Goal: Task Accomplishment & Management: Complete application form

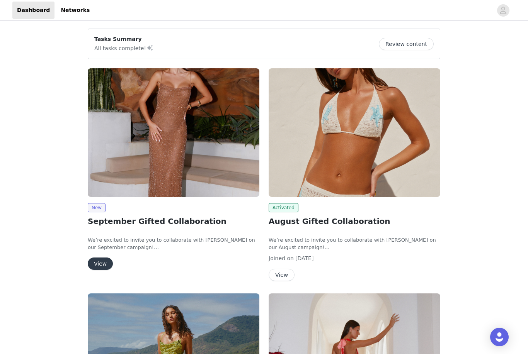
click at [96, 267] on button "View" at bounding box center [100, 264] width 25 height 12
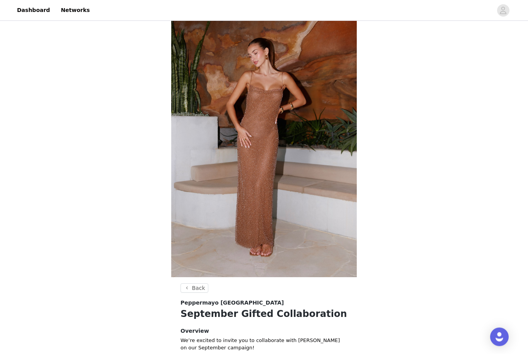
scroll to position [204, 0]
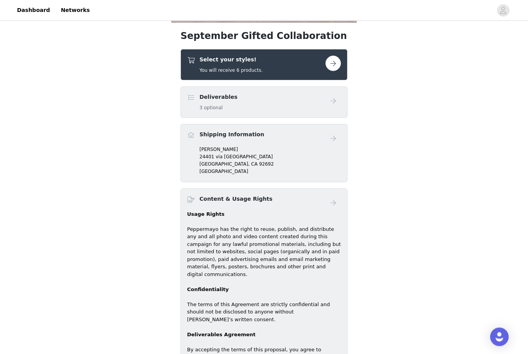
scroll to position [364, 0]
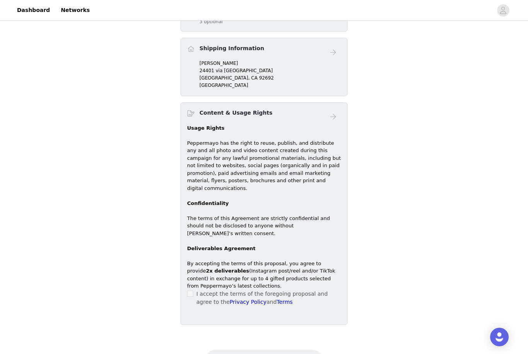
click at [192, 291] on span at bounding box center [190, 294] width 6 height 6
click at [192, 290] on label at bounding box center [190, 294] width 6 height 8
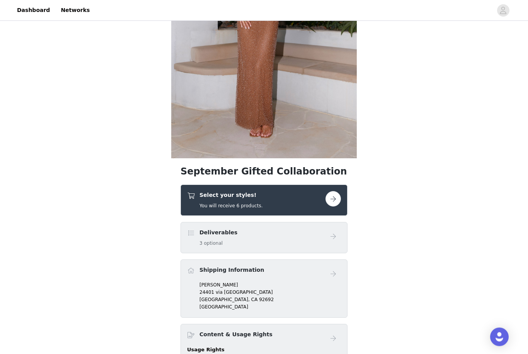
scroll to position [142, 0]
click at [330, 200] on button "button" at bounding box center [332, 198] width 15 height 15
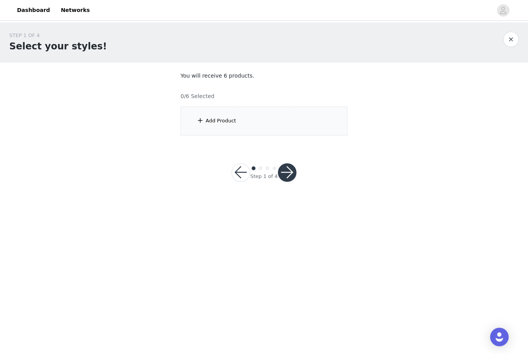
click at [208, 107] on div "Add Product" at bounding box center [263, 121] width 167 height 29
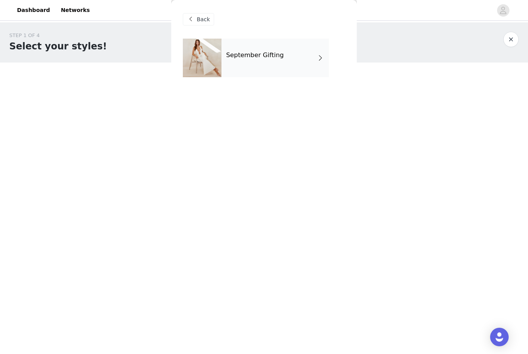
click at [279, 63] on div "September Gifting" at bounding box center [274, 58] width 107 height 39
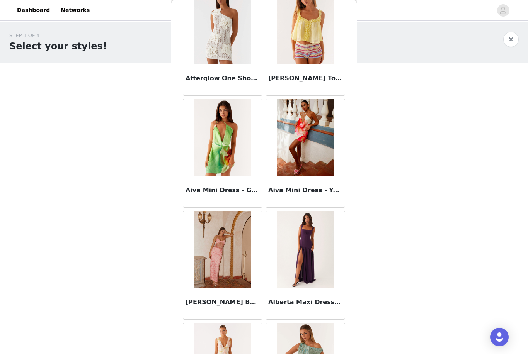
scroll to position [580, 0]
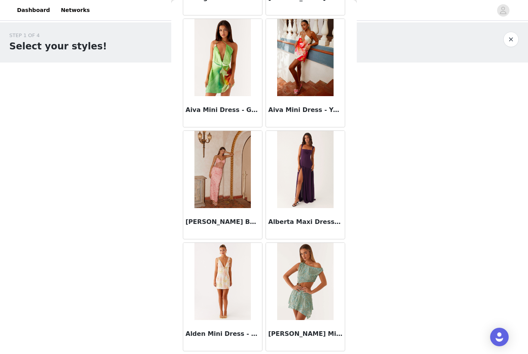
click at [309, 189] on img at bounding box center [305, 169] width 56 height 77
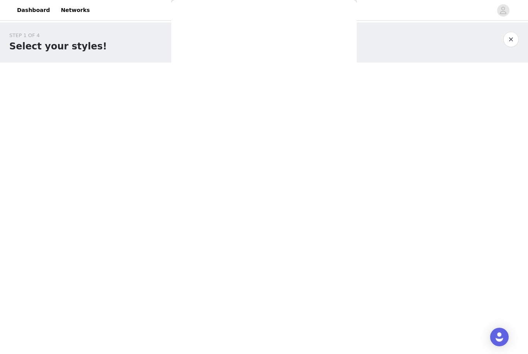
scroll to position [0, 0]
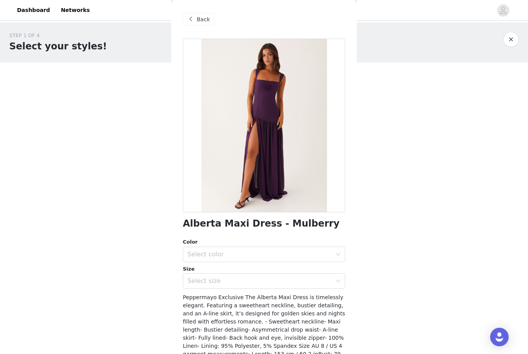
click at [203, 20] on span "Back" at bounding box center [203, 19] width 13 height 8
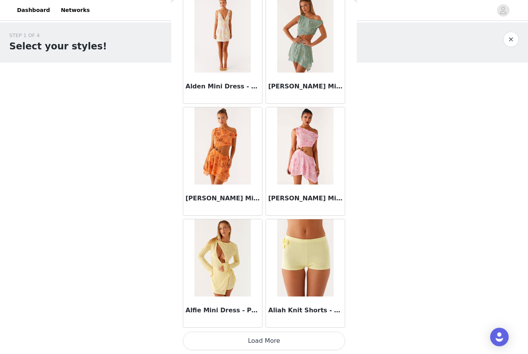
scroll to position [828, 0]
click at [265, 337] on button "Load More" at bounding box center [264, 341] width 162 height 19
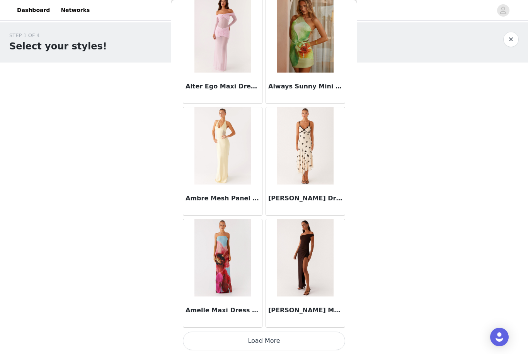
scroll to position [1948, 0]
click at [262, 339] on button "Load More" at bounding box center [264, 341] width 162 height 19
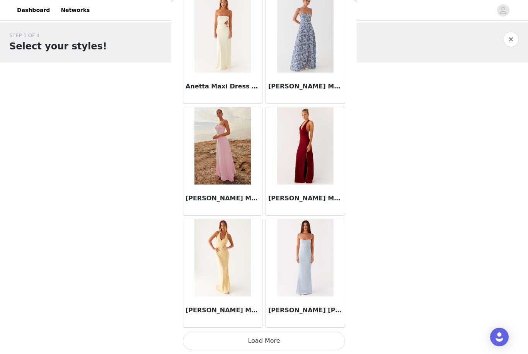
scroll to position [3068, 0]
click at [262, 341] on button "Load More" at bounding box center [264, 341] width 162 height 19
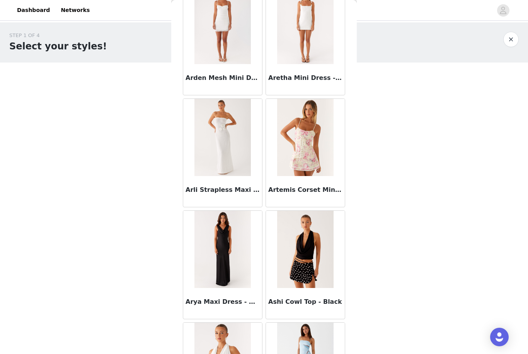
scroll to position [3538, 0]
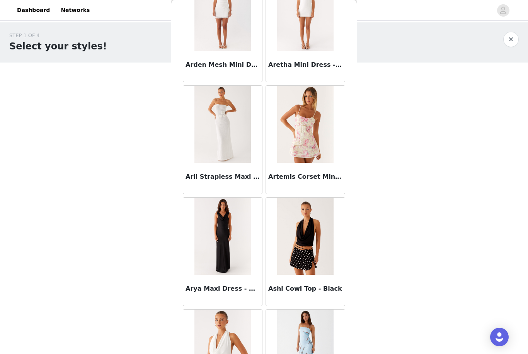
click at [304, 265] on img at bounding box center [305, 236] width 56 height 77
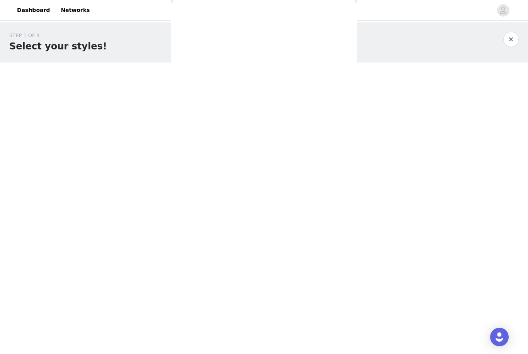
scroll to position [0, 0]
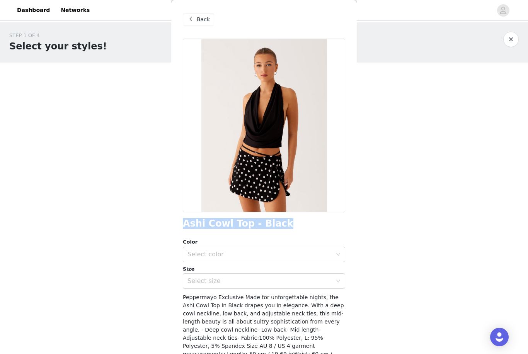
drag, startPoint x: 275, startPoint y: 222, endPoint x: 196, endPoint y: 217, distance: 78.6
click at [196, 217] on div "Ashi Cowl Top - Black Color Select color Size Select size Peppermayo Exclusive …" at bounding box center [264, 223] width 162 height 369
copy h1 "Ashi Cowl Top - Black"
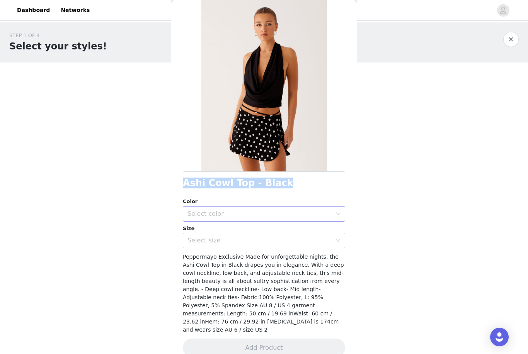
click at [267, 212] on div "Select color" at bounding box center [259, 214] width 144 height 8
click at [224, 232] on li "Black" at bounding box center [264, 230] width 162 height 12
click at [217, 238] on div "Select size" at bounding box center [259, 241] width 144 height 8
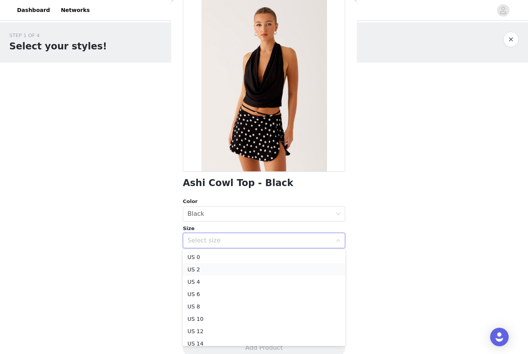
click at [209, 272] on li "US 2" at bounding box center [264, 269] width 162 height 12
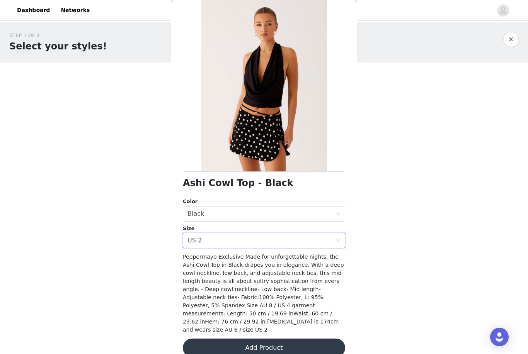
click at [222, 339] on button "Add Product" at bounding box center [264, 348] width 162 height 19
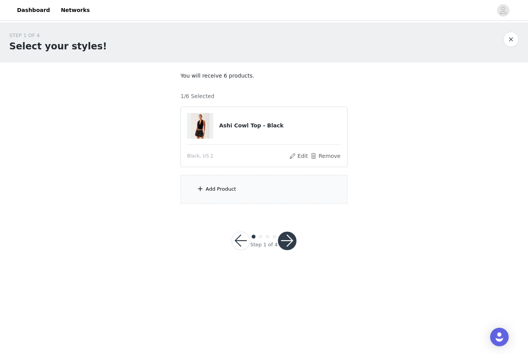
click at [286, 180] on div "Add Product" at bounding box center [263, 189] width 167 height 29
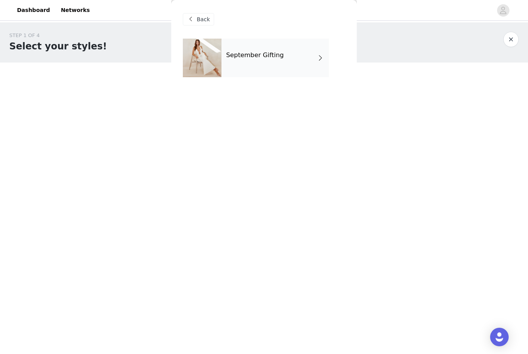
click at [274, 57] on h4 "September Gifting" at bounding box center [255, 55] width 58 height 7
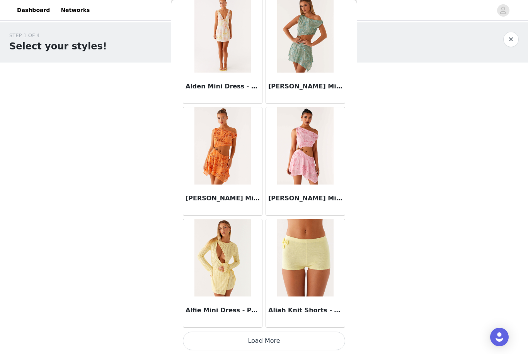
click at [251, 341] on button "Load More" at bounding box center [264, 341] width 162 height 19
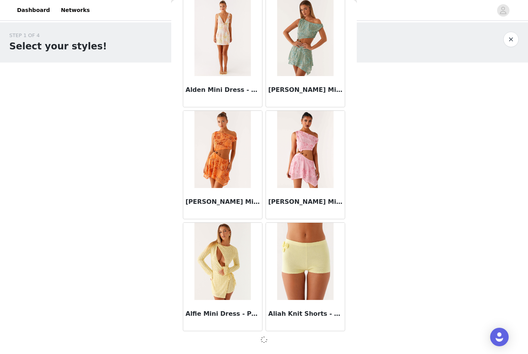
scroll to position [824, 0]
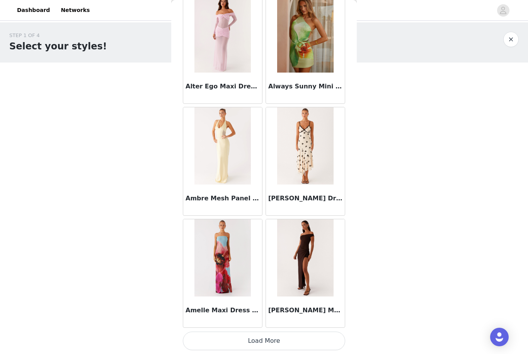
click at [263, 337] on button "Load More" at bounding box center [264, 341] width 162 height 19
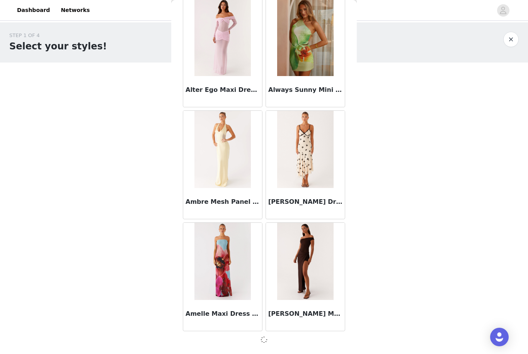
scroll to position [1945, 0]
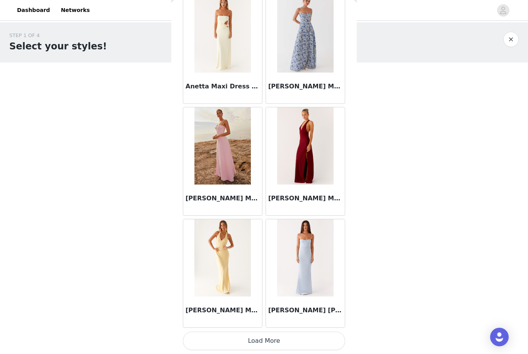
click at [276, 342] on button "Load More" at bounding box center [264, 341] width 162 height 19
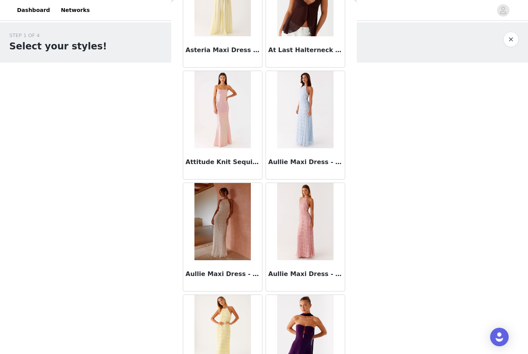
scroll to position [4001, 0]
click at [220, 116] on img at bounding box center [222, 109] width 56 height 77
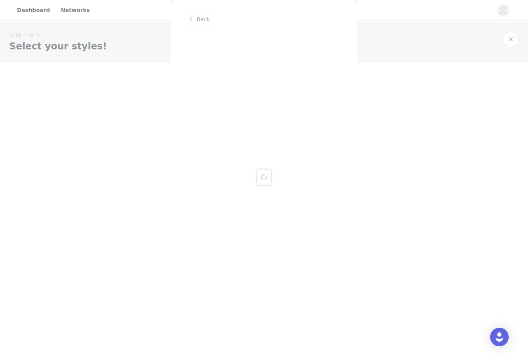
scroll to position [0, 0]
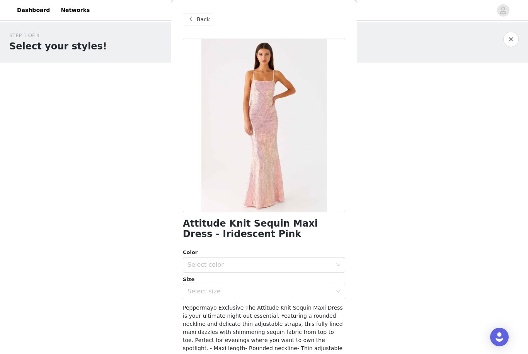
click at [200, 23] on span "Back" at bounding box center [203, 19] width 13 height 8
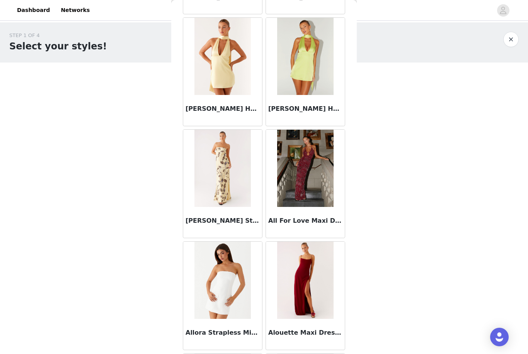
scroll to position [1506, 0]
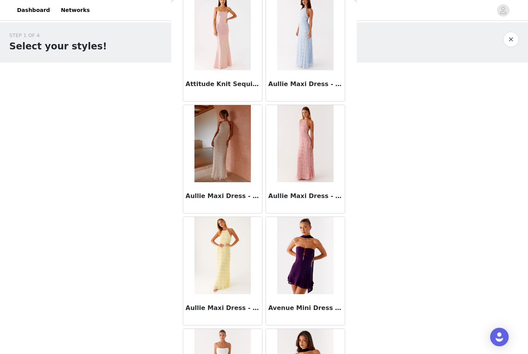
drag, startPoint x: 353, startPoint y: 136, endPoint x: 342, endPoint y: 336, distance: 200.0
click at [342, 336] on div "Back Aamari Maxi Dress - Red Abby Mini Dress - Floral Print Adella Mini Dress -…" at bounding box center [263, 177] width 185 height 354
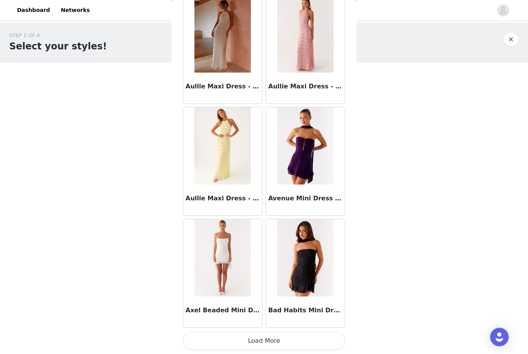
scroll to position [4188, 0]
click at [253, 341] on button "Load More" at bounding box center [264, 341] width 162 height 19
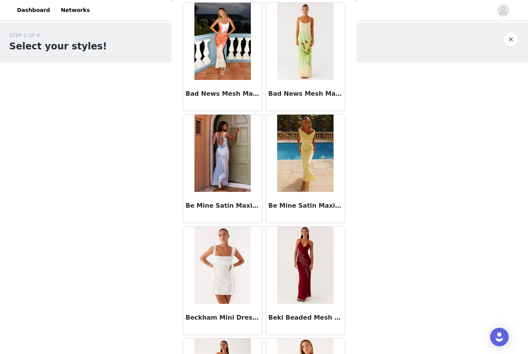
scroll to position [4631, 0]
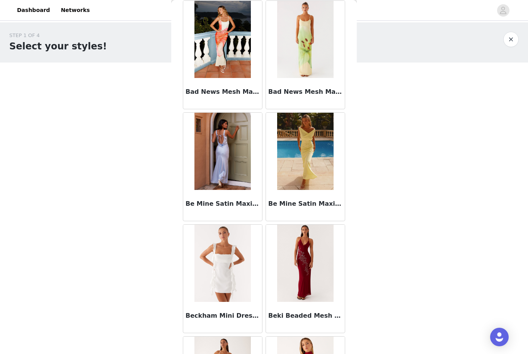
click at [218, 169] on img at bounding box center [222, 151] width 56 height 77
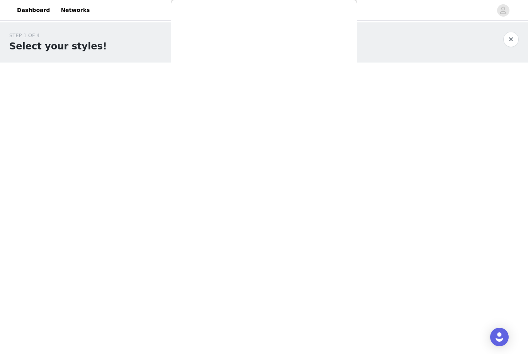
scroll to position [0, 0]
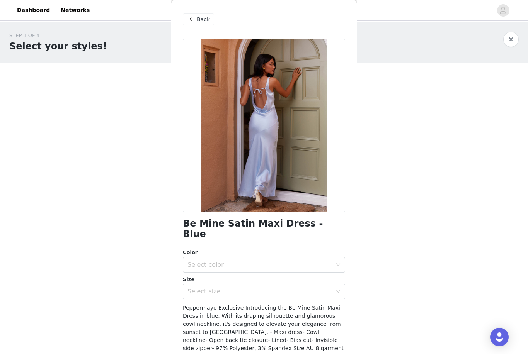
click at [196, 20] on div "Back" at bounding box center [198, 19] width 31 height 12
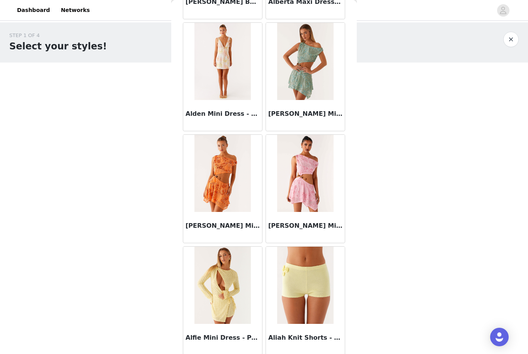
scroll to position [859, 0]
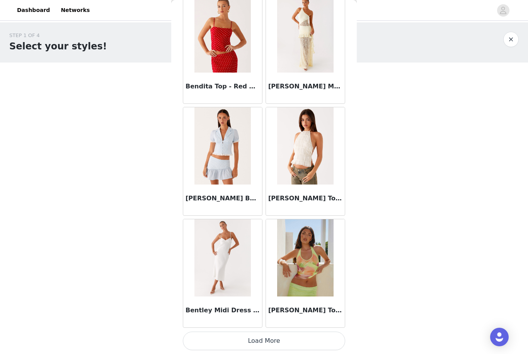
drag, startPoint x: 352, startPoint y: 69, endPoint x: 349, endPoint y: 354, distance: 284.7
click at [349, 354] on div "Back Aamari Maxi Dress - Red Abby Mini Dress - Floral Print Adella Mini Dress -…" at bounding box center [263, 177] width 185 height 354
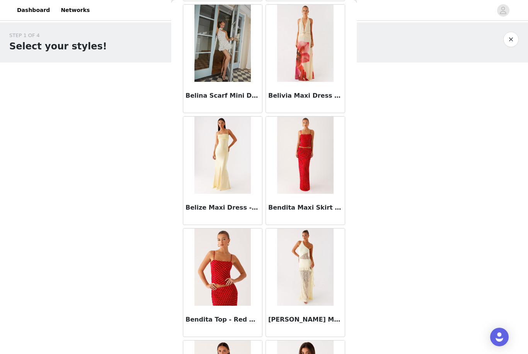
scroll to position [5076, 0]
click at [290, 169] on img at bounding box center [305, 154] width 56 height 77
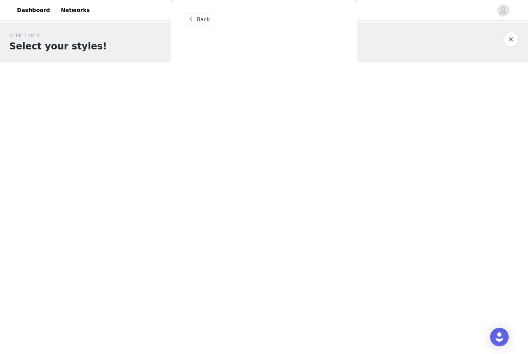
scroll to position [0, 0]
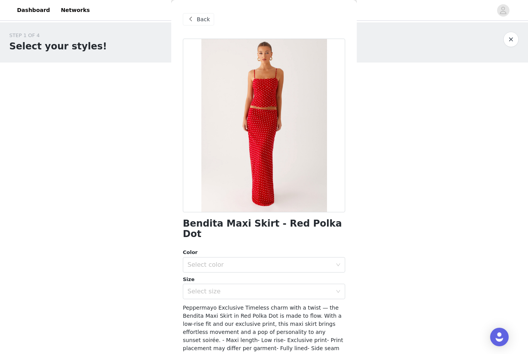
click at [200, 24] on div "Back" at bounding box center [198, 19] width 31 height 12
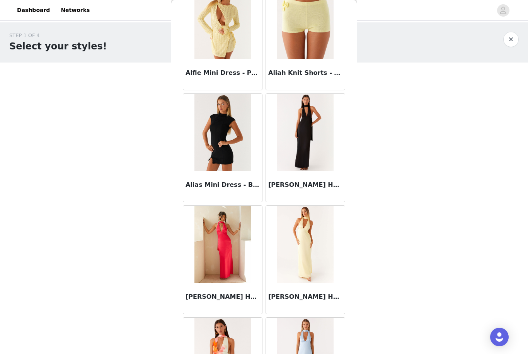
scroll to position [1066, 0]
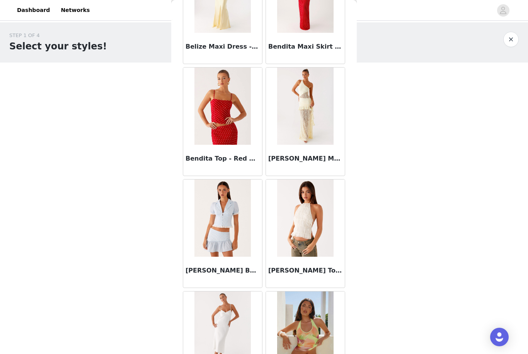
drag, startPoint x: 353, startPoint y: 76, endPoint x: 318, endPoint y: 335, distance: 260.9
click at [318, 335] on div "Back Aamari Maxi Dress - Red Abby Mini Dress - Floral Print Adella Mini Dress -…" at bounding box center [263, 177] width 185 height 354
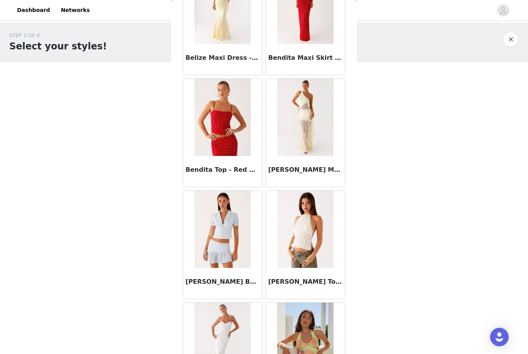
click at [318, 43] on img at bounding box center [305, 5] width 56 height 77
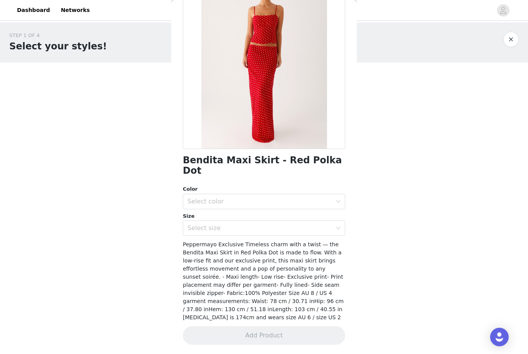
scroll to position [53, 0]
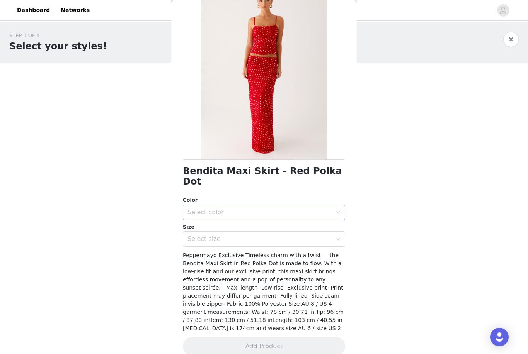
click at [253, 209] on div "Select color" at bounding box center [259, 213] width 144 height 8
click at [249, 221] on li "Red Polka Dot" at bounding box center [264, 218] width 162 height 12
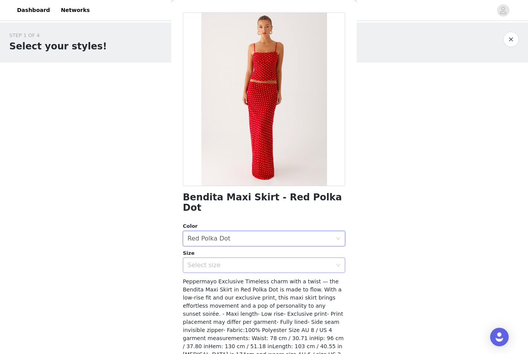
scroll to position [27, 0]
click at [244, 261] on div "Select size" at bounding box center [259, 265] width 144 height 8
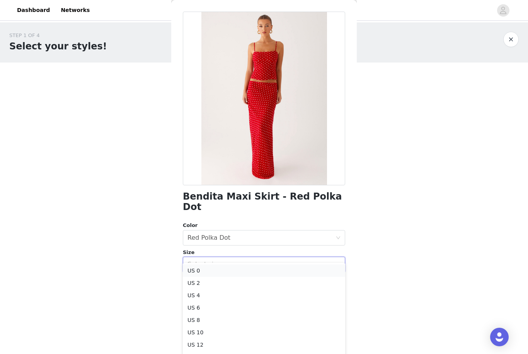
click at [220, 272] on li "US 0" at bounding box center [264, 271] width 162 height 12
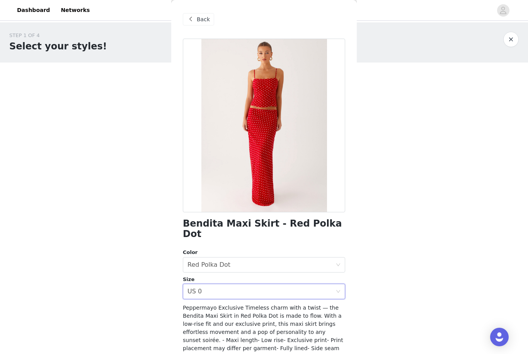
scroll to position [0, 0]
click at [196, 20] on div "Back" at bounding box center [198, 19] width 31 height 12
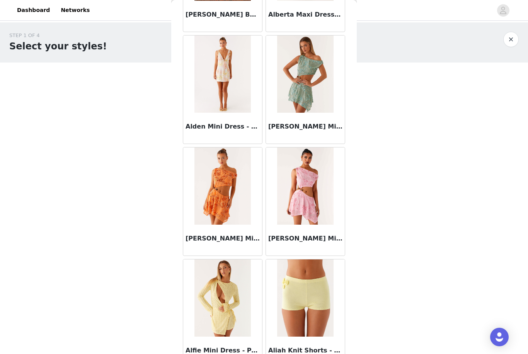
scroll to position [841, 0]
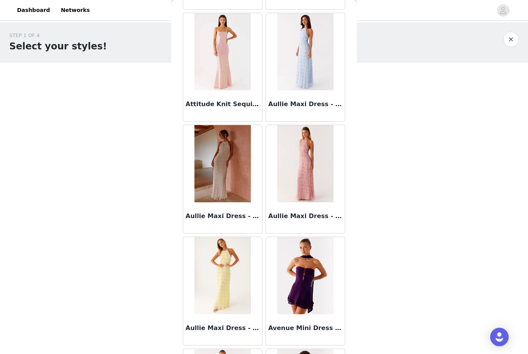
drag, startPoint x: 353, startPoint y: 59, endPoint x: 345, endPoint y: 260, distance: 201.0
click at [345, 260] on div "Back Aamari Maxi Dress - Red Abby Mini Dress - Floral Print Adella Mini Dress -…" at bounding box center [263, 177] width 185 height 354
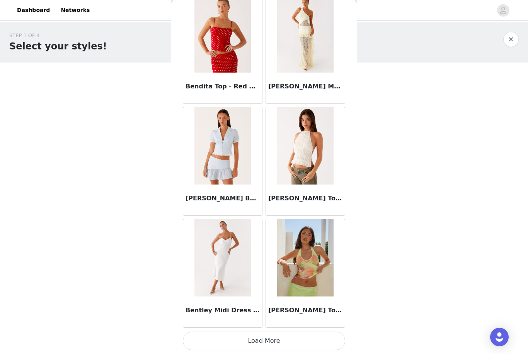
scroll to position [5309, 0]
click at [262, 342] on button "Load More" at bounding box center [264, 341] width 162 height 19
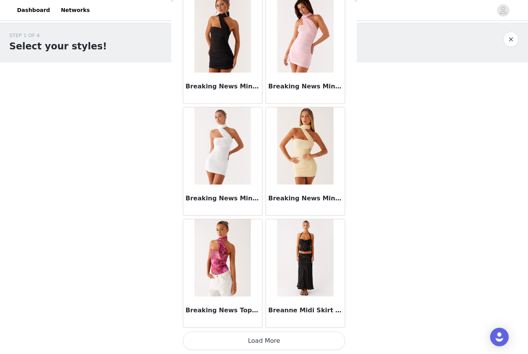
scroll to position [6429, 0]
click at [261, 339] on button "Load More" at bounding box center [264, 341] width 162 height 19
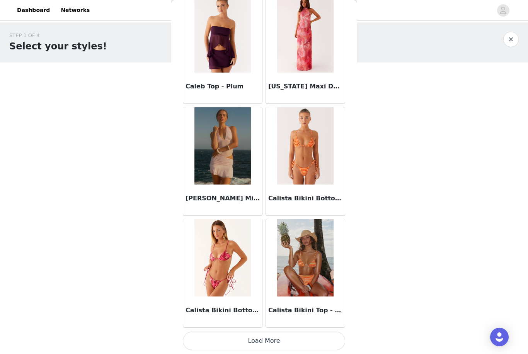
scroll to position [7549, 0]
click at [263, 339] on button "Load More" at bounding box center [264, 341] width 162 height 19
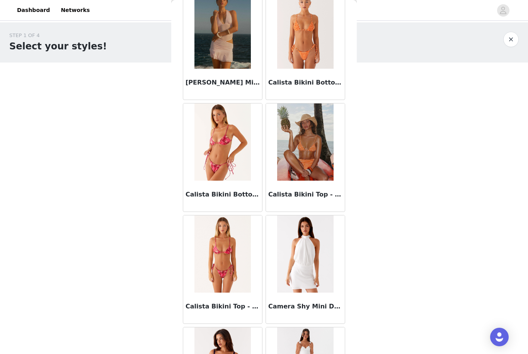
scroll to position [7665, 0]
click at [231, 193] on h3 "Calista Bikini Bottoms - Orchid Pink" at bounding box center [222, 194] width 74 height 9
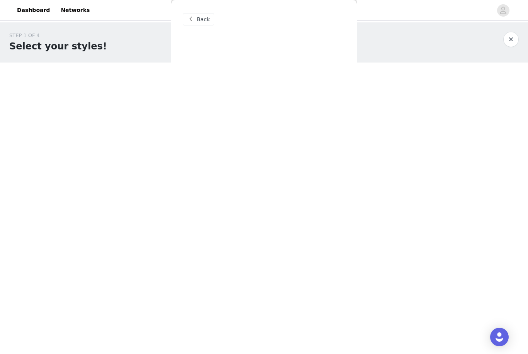
scroll to position [0, 0]
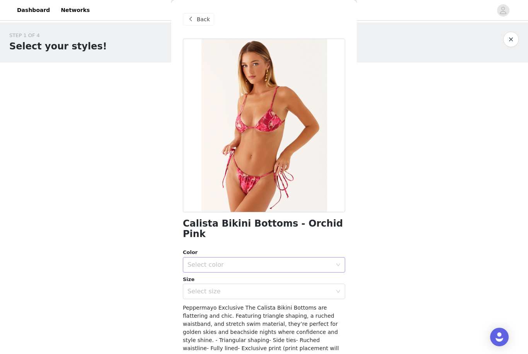
click at [243, 261] on div "Select color" at bounding box center [259, 265] width 144 height 8
click at [235, 272] on li "Orchid Pink" at bounding box center [264, 271] width 162 height 12
click at [231, 288] on div "Select size" at bounding box center [259, 292] width 144 height 8
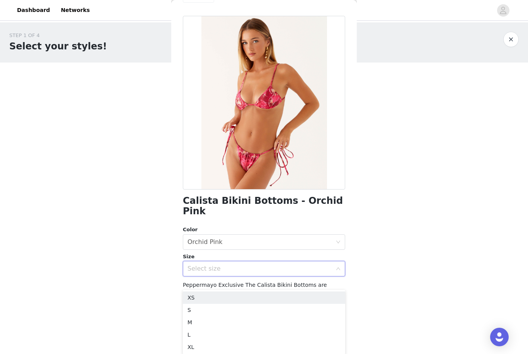
scroll to position [22, 0]
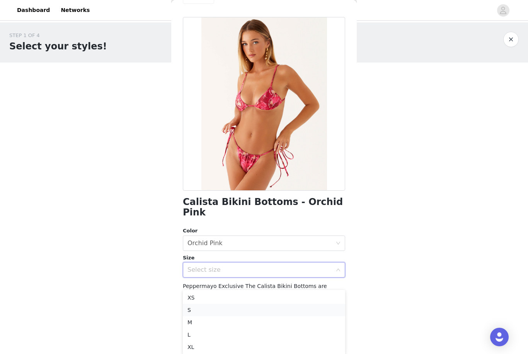
click at [221, 312] on li "S" at bounding box center [264, 310] width 162 height 12
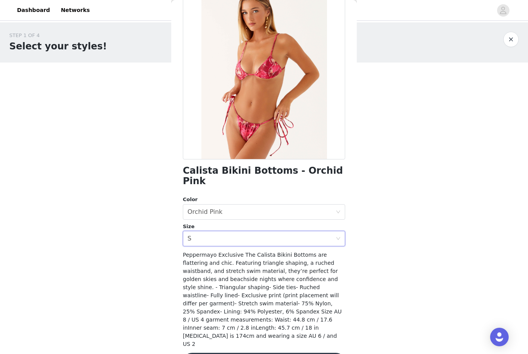
scroll to position [53, 0]
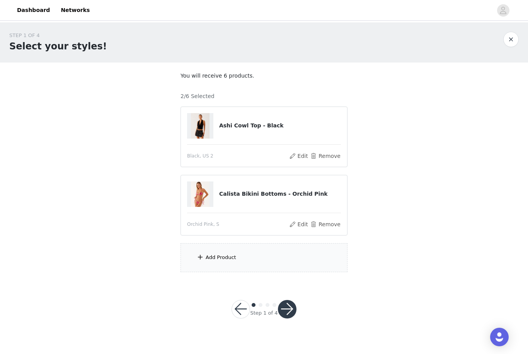
click at [239, 262] on div "Add Product" at bounding box center [263, 257] width 167 height 29
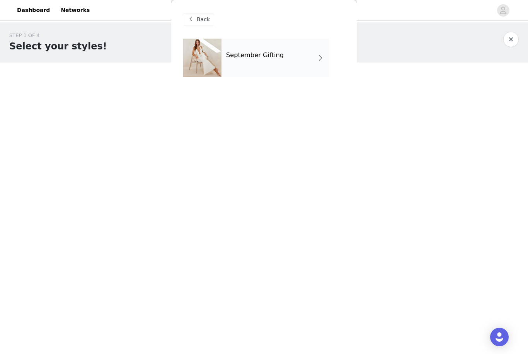
click at [292, 58] on div "September Gifting" at bounding box center [274, 58] width 107 height 39
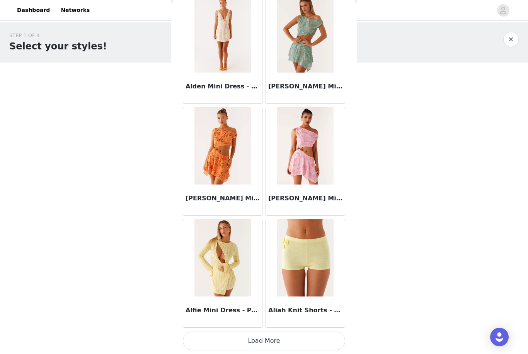
click at [257, 339] on button "Load More" at bounding box center [264, 341] width 162 height 19
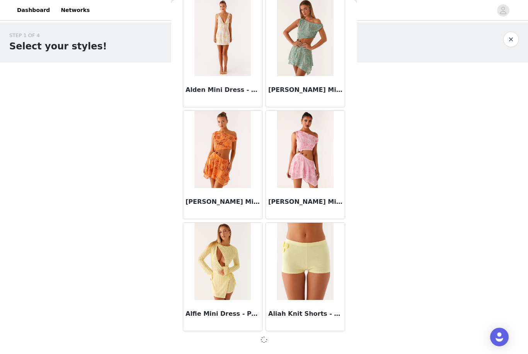
scroll to position [824, 0]
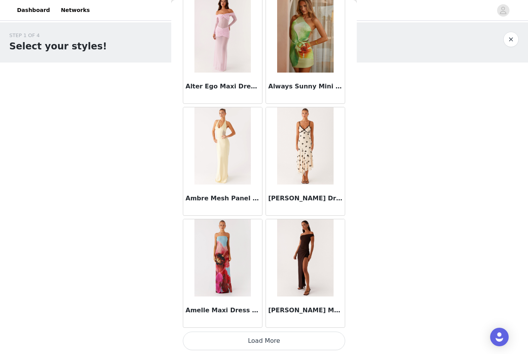
click at [262, 340] on button "Load More" at bounding box center [264, 341] width 162 height 19
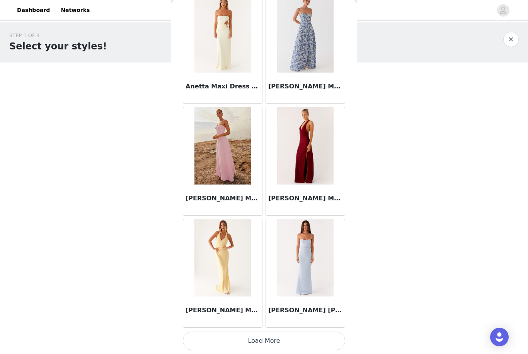
scroll to position [3068, 0]
click at [256, 338] on button "Load More" at bounding box center [264, 341] width 162 height 19
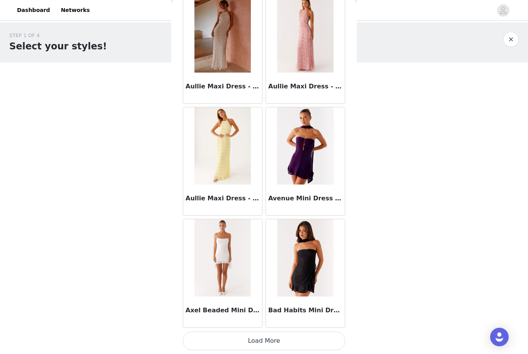
click at [263, 336] on button "Load More" at bounding box center [264, 341] width 162 height 19
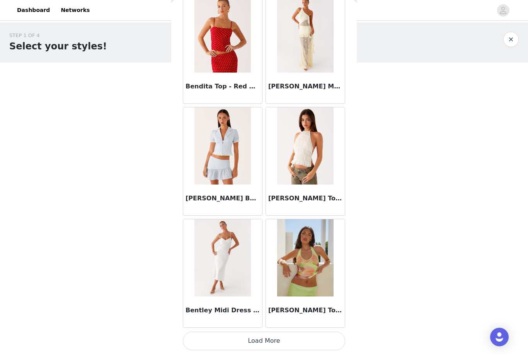
scroll to position [5309, 0]
click at [249, 342] on button "Load More" at bounding box center [264, 341] width 162 height 19
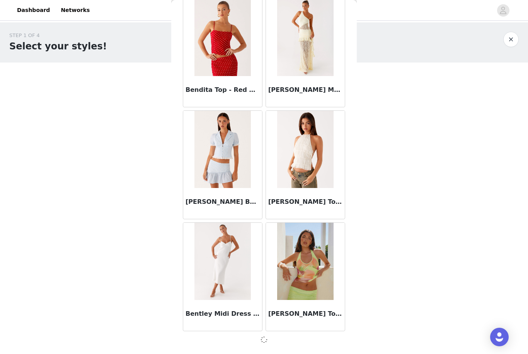
scroll to position [5305, 0]
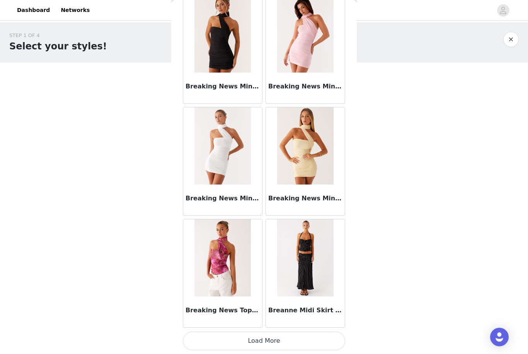
click at [258, 339] on button "Load More" at bounding box center [264, 341] width 162 height 19
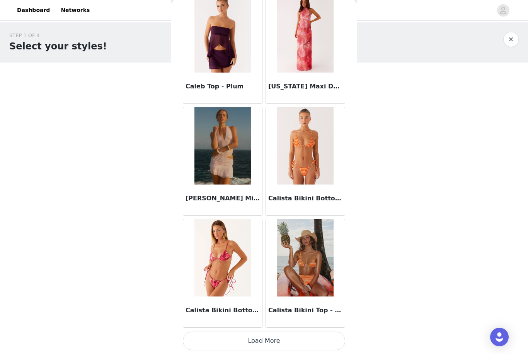
scroll to position [7549, 0]
click at [272, 341] on button "Load More" at bounding box center [264, 341] width 162 height 19
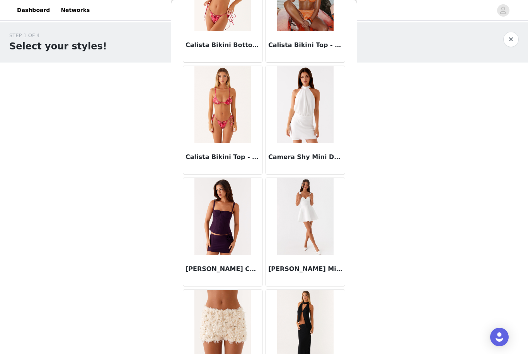
scroll to position [7814, 0]
click at [222, 113] on img at bounding box center [222, 104] width 56 height 77
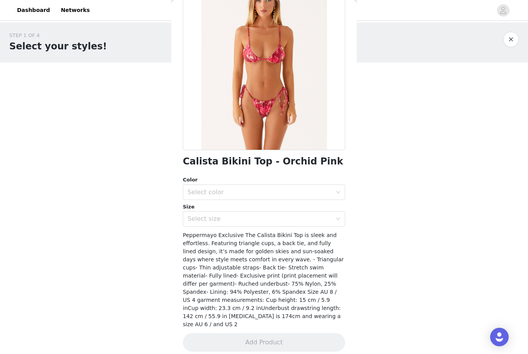
scroll to position [61, 0]
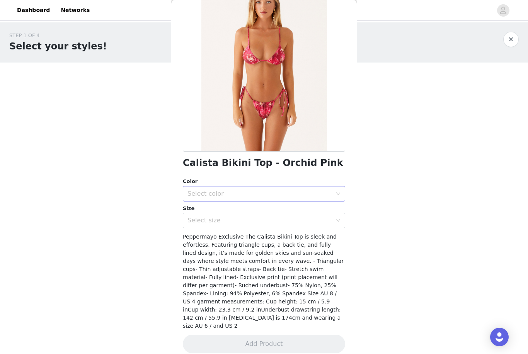
click at [229, 197] on div "Select color" at bounding box center [259, 194] width 144 height 8
click at [227, 211] on li "Orchid Pink" at bounding box center [264, 210] width 162 height 12
click at [225, 221] on div "Select size" at bounding box center [259, 221] width 144 height 8
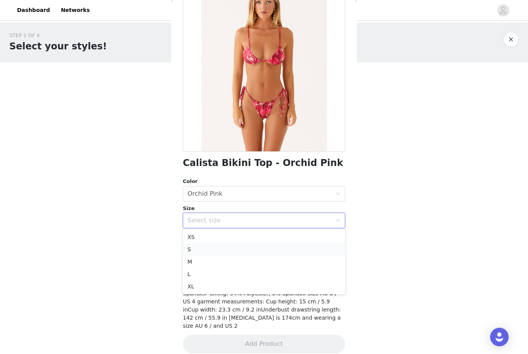
click at [219, 251] on li "S" at bounding box center [264, 249] width 162 height 12
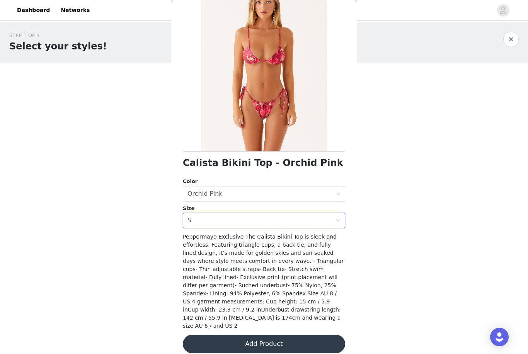
click at [235, 335] on button "Add Product" at bounding box center [264, 344] width 162 height 19
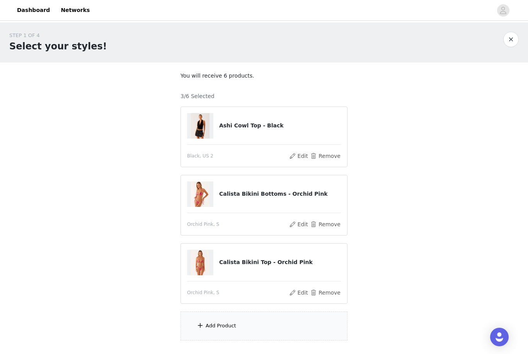
click at [222, 326] on div "Add Product" at bounding box center [220, 326] width 31 height 8
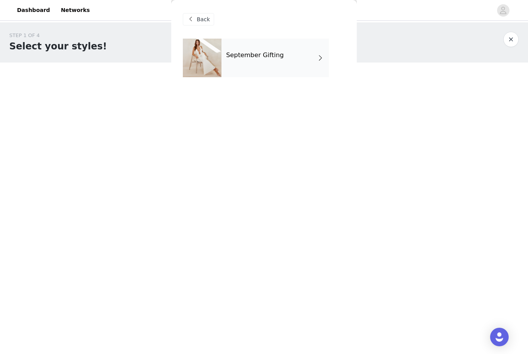
click at [246, 58] on h4 "September Gifting" at bounding box center [255, 55] width 58 height 7
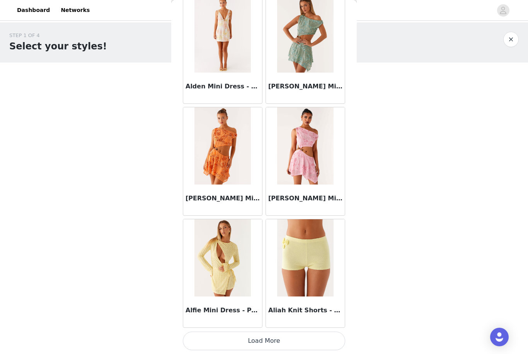
click at [267, 337] on button "Load More" at bounding box center [264, 341] width 162 height 19
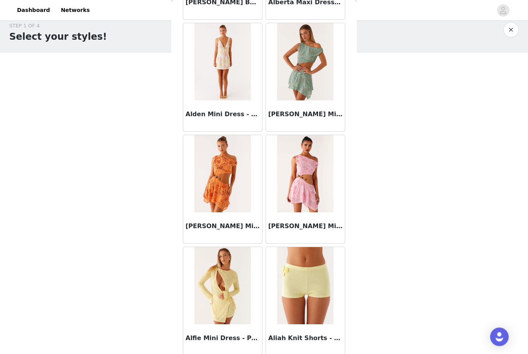
scroll to position [0, 0]
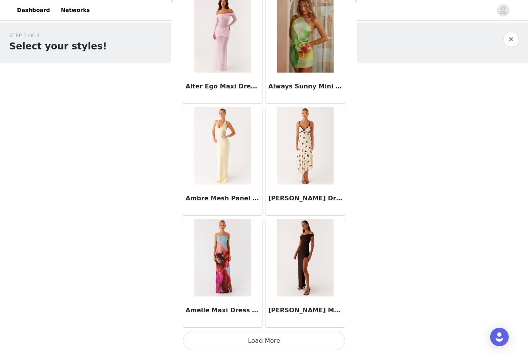
click at [283, 338] on button "Load More" at bounding box center [264, 341] width 162 height 19
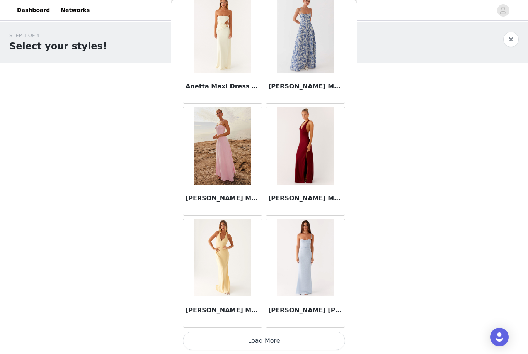
click at [272, 341] on button "Load More" at bounding box center [264, 341] width 162 height 19
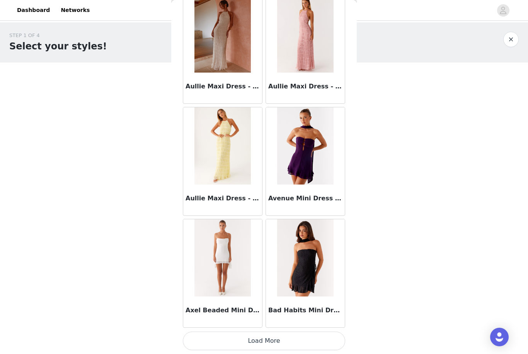
click at [270, 345] on button "Load More" at bounding box center [264, 341] width 162 height 19
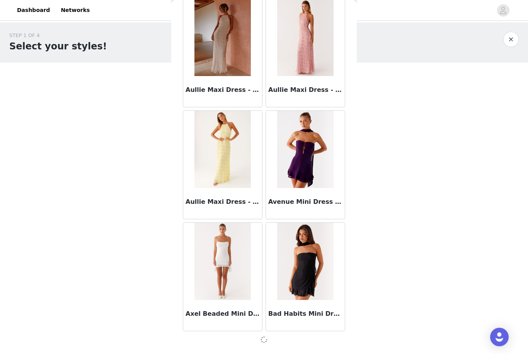
scroll to position [4185, 0]
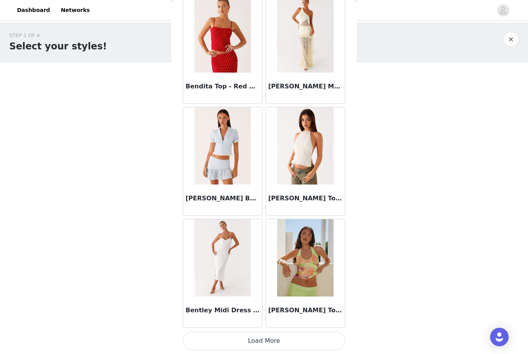
click at [268, 341] on button "Load More" at bounding box center [264, 341] width 162 height 19
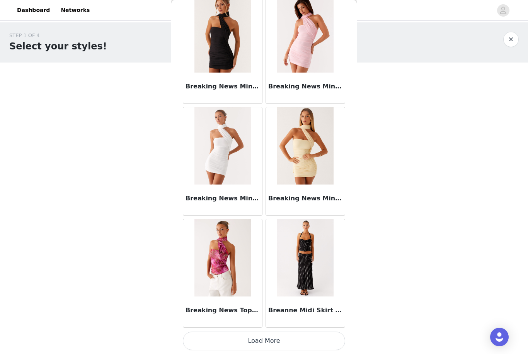
click at [268, 342] on button "Load More" at bounding box center [264, 341] width 162 height 19
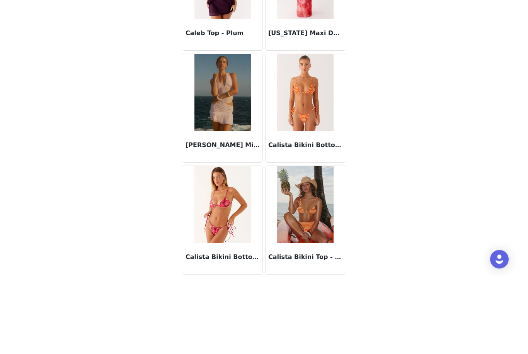
scroll to position [26, 0]
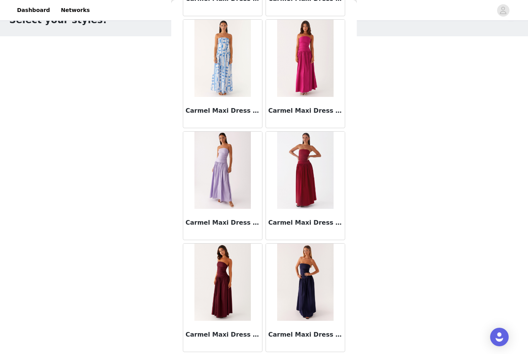
scroll to position [8644, 0]
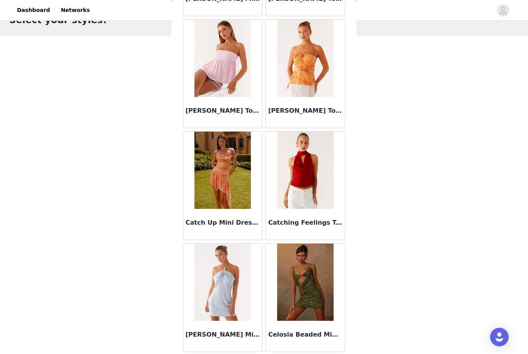
scroll to position [9765, 0]
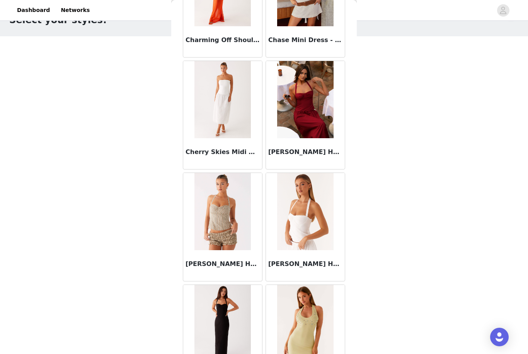
scroll to position [51, 0]
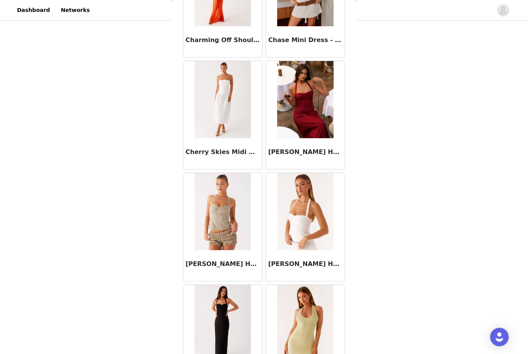
click at [304, 214] on img at bounding box center [305, 211] width 56 height 77
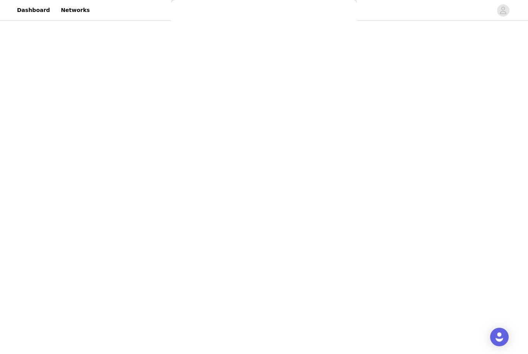
scroll to position [0, 0]
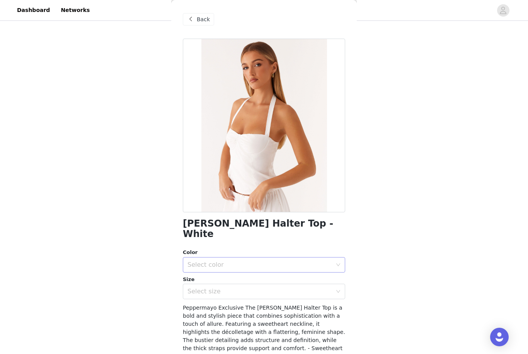
click at [247, 261] on div "Select color" at bounding box center [259, 265] width 144 height 8
click at [220, 273] on li "White" at bounding box center [264, 271] width 162 height 12
click at [223, 285] on div "Select size" at bounding box center [261, 291] width 148 height 15
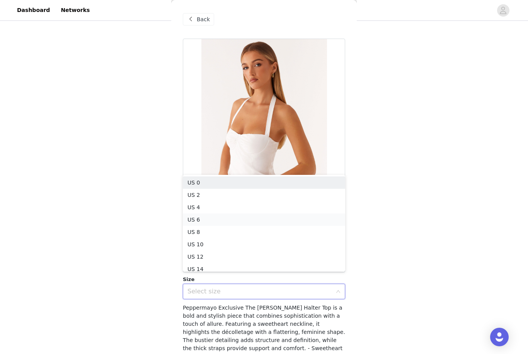
scroll to position [4, 0]
click at [217, 194] on li "US 2" at bounding box center [264, 191] width 162 height 12
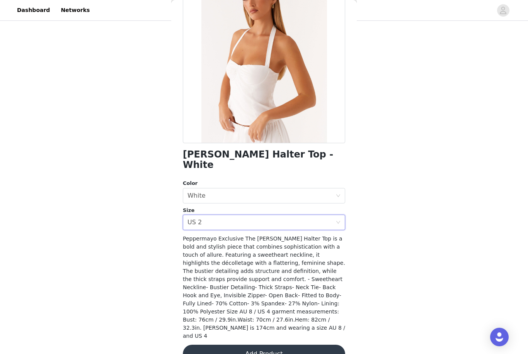
scroll to position [69, 0]
click at [248, 345] on button "Add Product" at bounding box center [264, 354] width 162 height 19
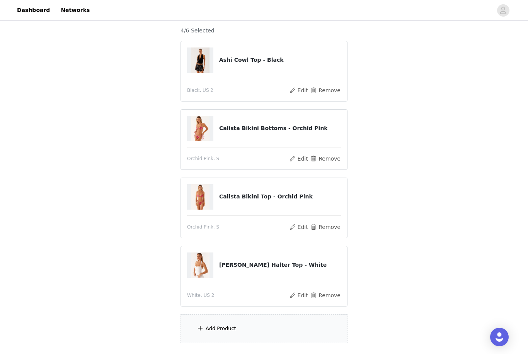
scroll to position [70, 0]
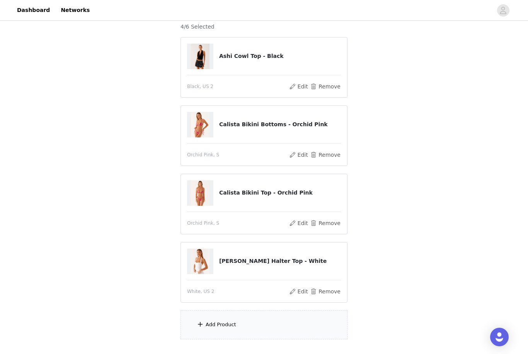
click at [258, 329] on div "Add Product" at bounding box center [263, 325] width 167 height 29
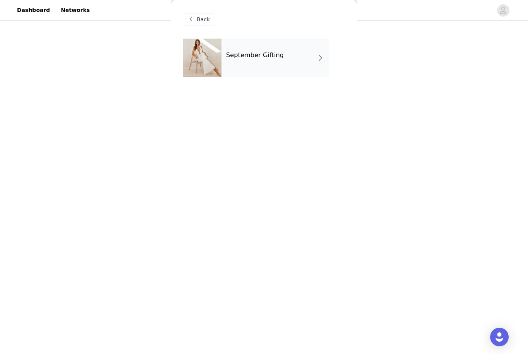
click at [322, 56] on span at bounding box center [320, 57] width 8 height 9
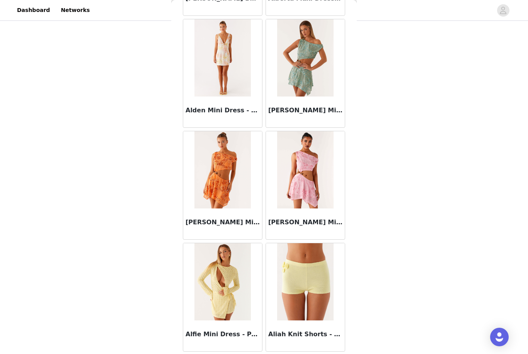
scroll to position [803, 0]
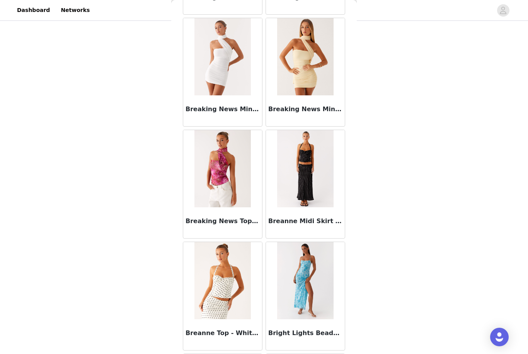
scroll to position [6575, 0]
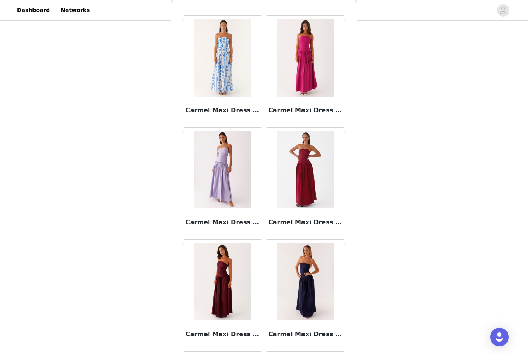
scroll to position [8644, 0]
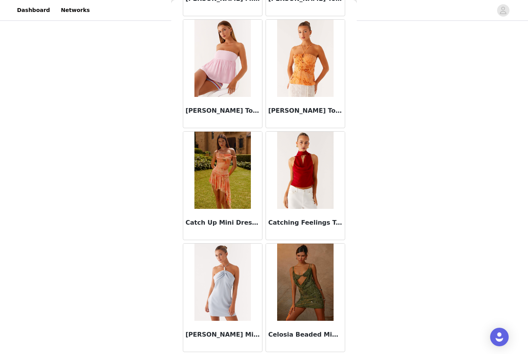
scroll to position [9765, 0]
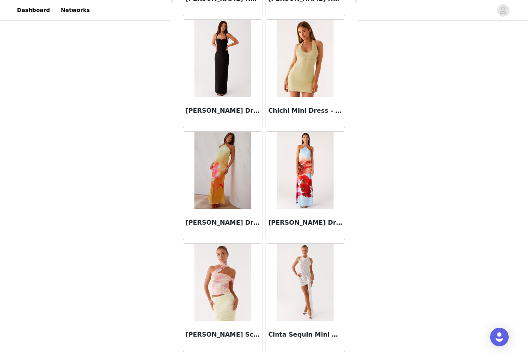
scroll to position [10885, 0]
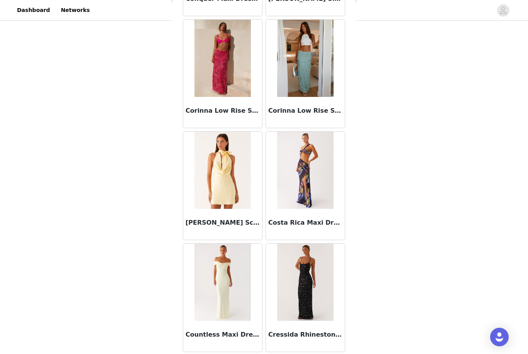
scroll to position [12005, 0]
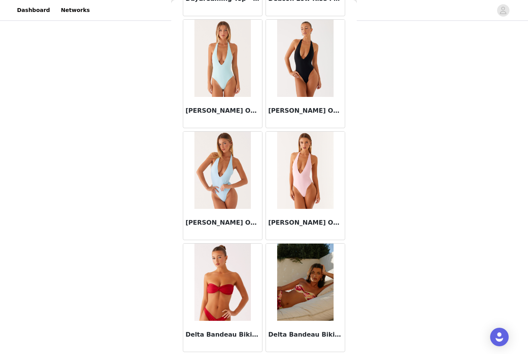
scroll to position [13125, 0]
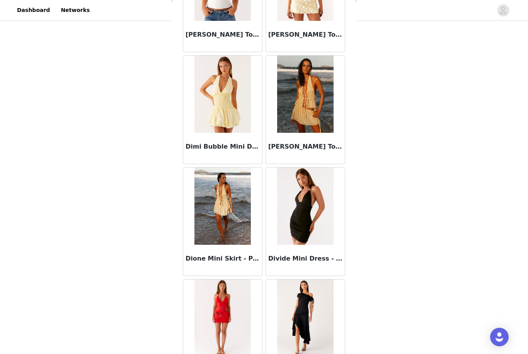
scroll to position [14215, 0]
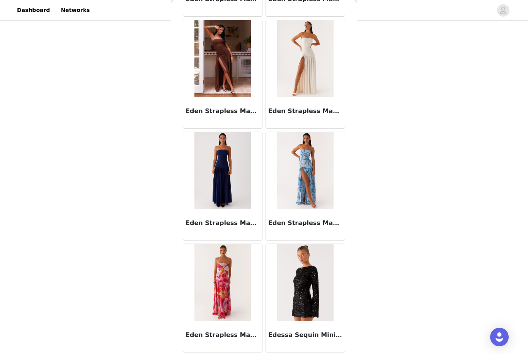
scroll to position [95, 0]
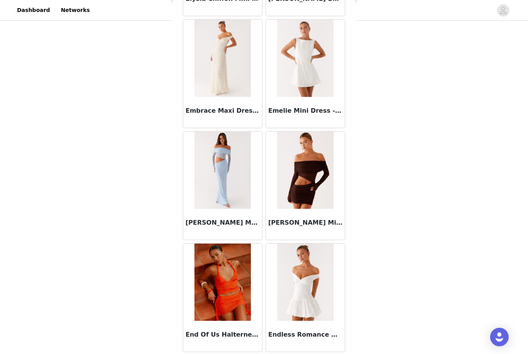
scroll to position [16486, 0]
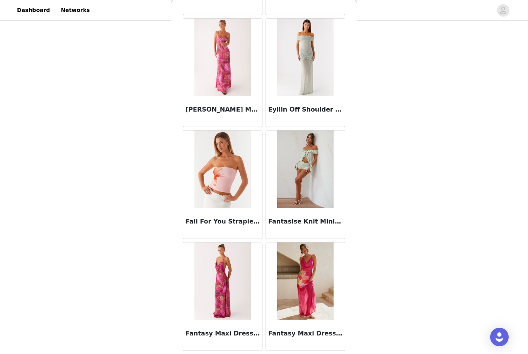
scroll to position [17606, 0]
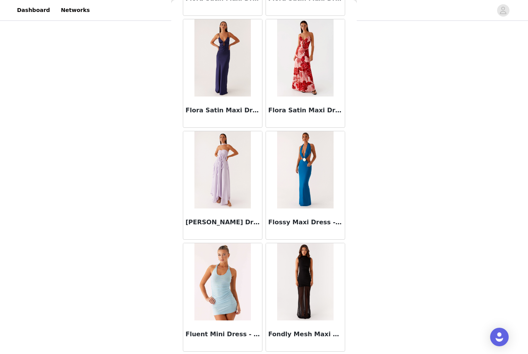
scroll to position [18726, 0]
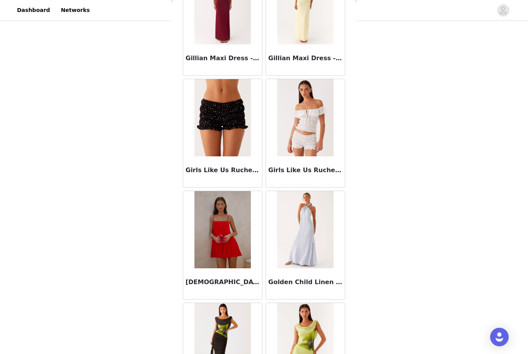
scroll to position [19835, 0]
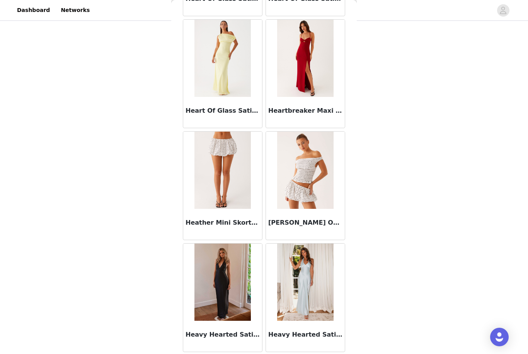
scroll to position [20967, 0]
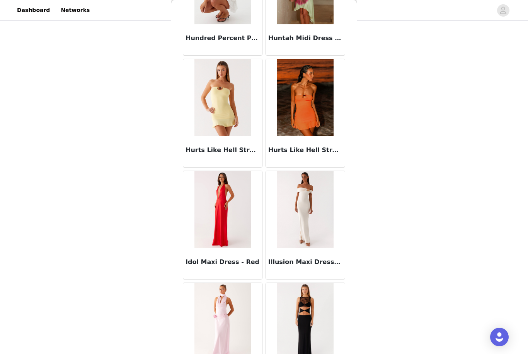
scroll to position [22048, 0]
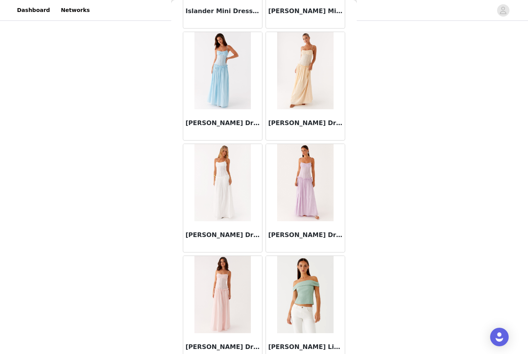
scroll to position [23196, 0]
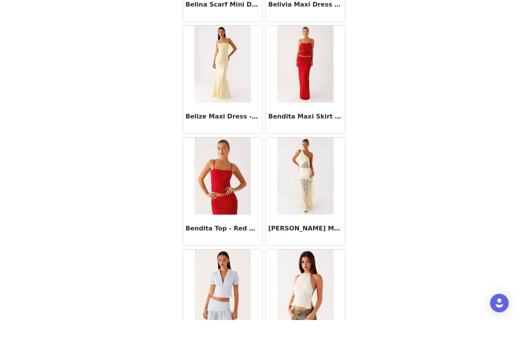
scroll to position [5130, 0]
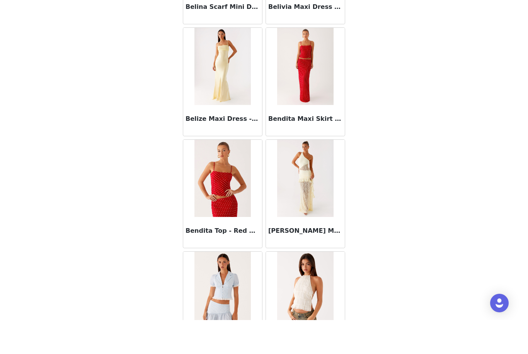
click at [304, 139] on div "Bendita Maxi Skirt - Red Polka Dot" at bounding box center [305, 154] width 79 height 31
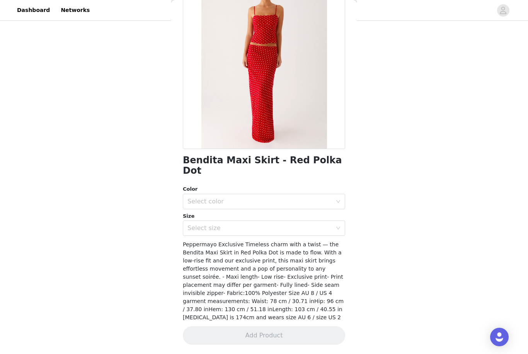
scroll to position [28, 0]
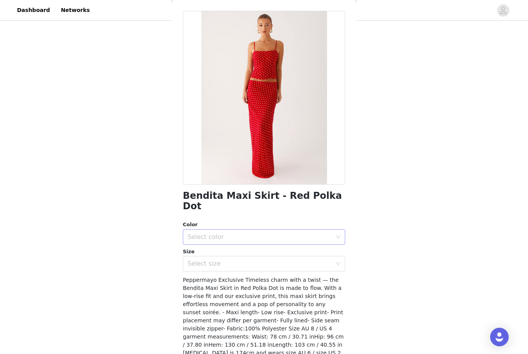
click at [274, 231] on div "Select color" at bounding box center [261, 237] width 148 height 15
click at [239, 245] on li "Red Polka Dot" at bounding box center [264, 243] width 162 height 12
click at [243, 260] on div "Select size" at bounding box center [259, 264] width 144 height 8
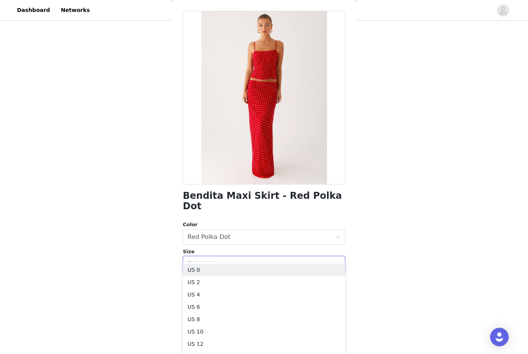
click at [432, 236] on div "STEP 1 OF 4 Select your styles! You will receive 6 products. 4/6 Selected Ashi …" at bounding box center [264, 126] width 528 height 396
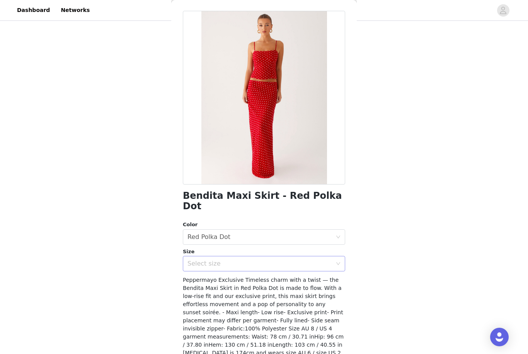
click at [309, 256] on html "Dashboard Networks STEP 1 OF 4 Select your styles! You will receive 6 products.…" at bounding box center [264, 82] width 528 height 354
click at [308, 260] on div "Select size" at bounding box center [259, 264] width 144 height 8
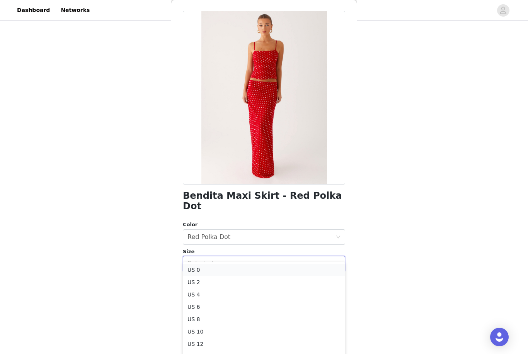
click at [247, 268] on li "US 0" at bounding box center [264, 270] width 162 height 12
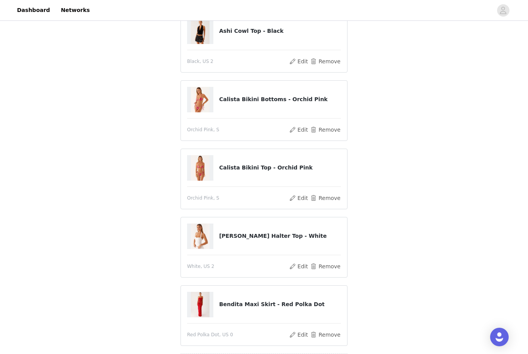
scroll to position [163, 0]
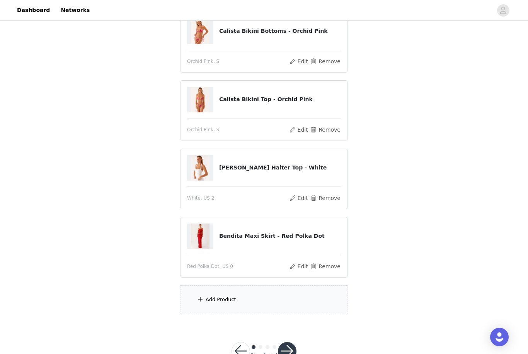
click at [265, 299] on div "Add Product" at bounding box center [263, 299] width 167 height 29
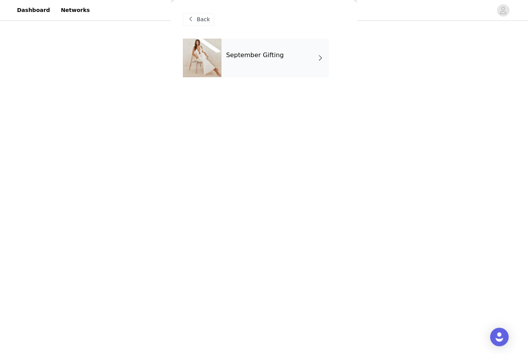
click at [278, 51] on div "September Gifting" at bounding box center [274, 58] width 107 height 39
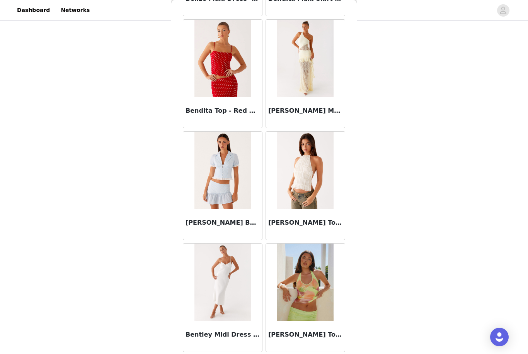
scroll to position [5284, 0]
click at [230, 59] on img at bounding box center [222, 58] width 56 height 77
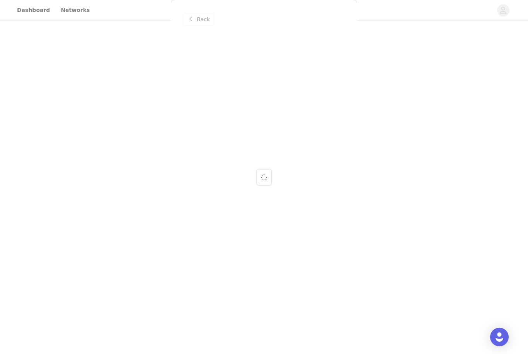
scroll to position [0, 0]
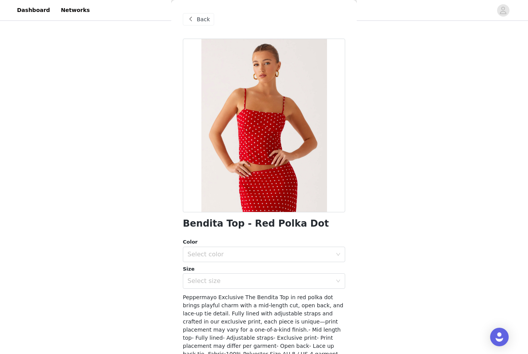
click at [248, 263] on div "Color Select color Size Select size" at bounding box center [264, 263] width 162 height 51
click at [243, 256] on div "Select color" at bounding box center [259, 255] width 144 height 8
click at [242, 269] on li "Red Polka Dot" at bounding box center [264, 271] width 162 height 12
click at [243, 277] on div "Select size" at bounding box center [259, 281] width 144 height 8
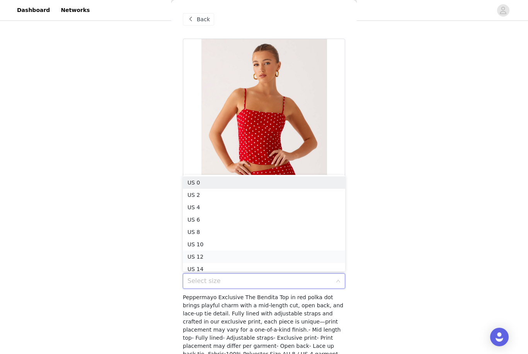
scroll to position [4, 0]
click at [232, 194] on li "US 2" at bounding box center [264, 191] width 162 height 12
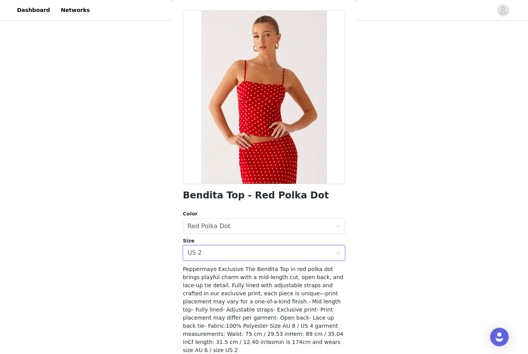
scroll to position [28, 0]
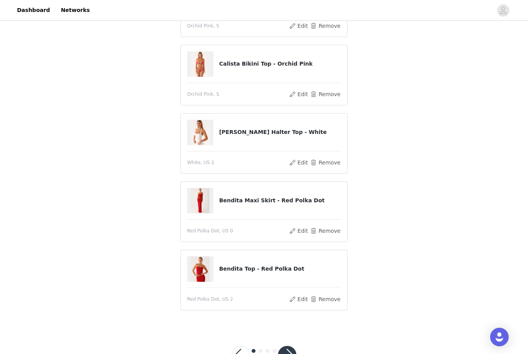
scroll to position [182, 0]
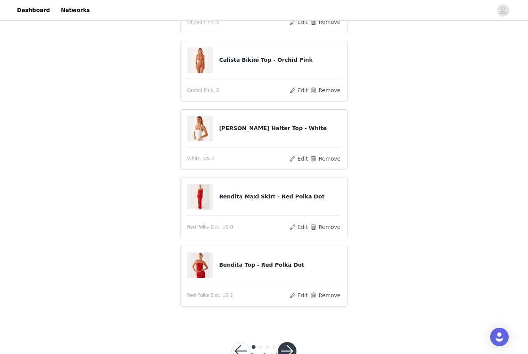
click at [291, 353] on button "button" at bounding box center [287, 351] width 19 height 19
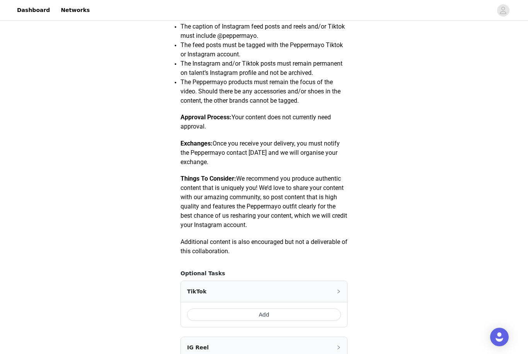
scroll to position [372, 0]
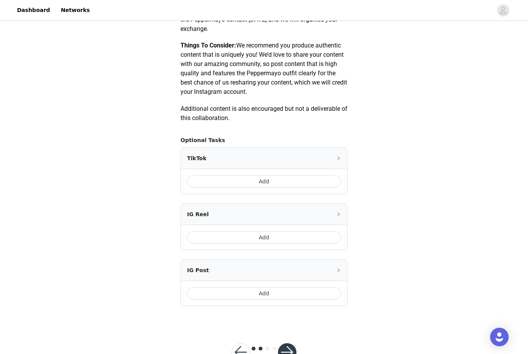
click at [234, 292] on button "Add" at bounding box center [264, 293] width 154 height 12
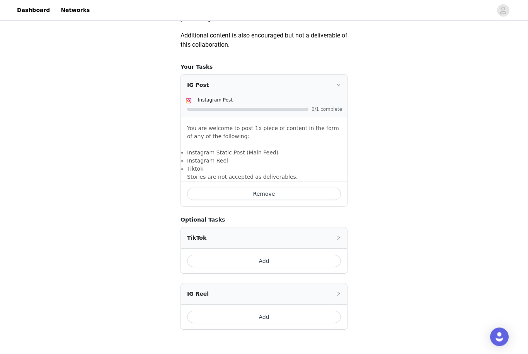
scroll to position [469, 0]
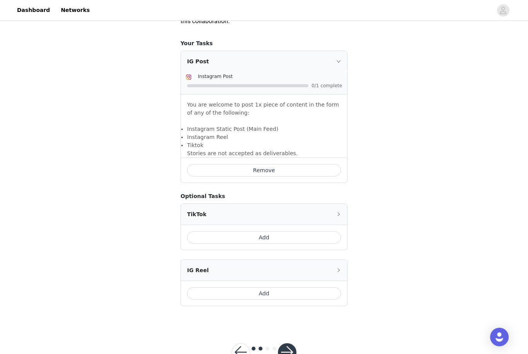
click at [289, 354] on button "button" at bounding box center [287, 352] width 19 height 19
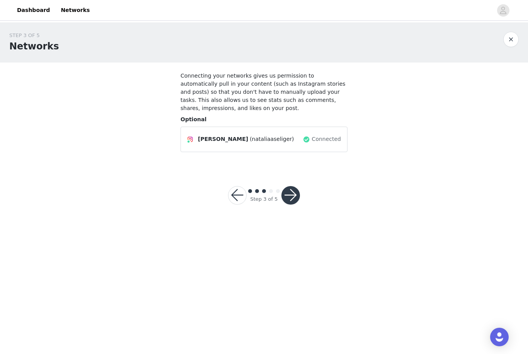
click at [295, 200] on button "button" at bounding box center [290, 195] width 19 height 19
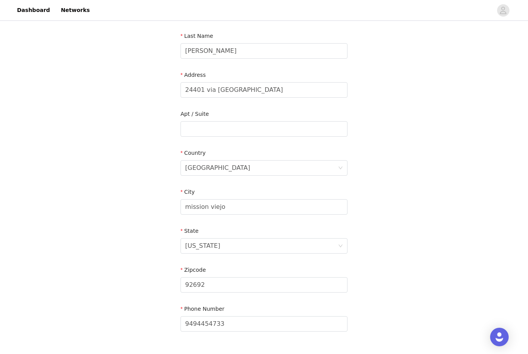
scroll to position [148, 0]
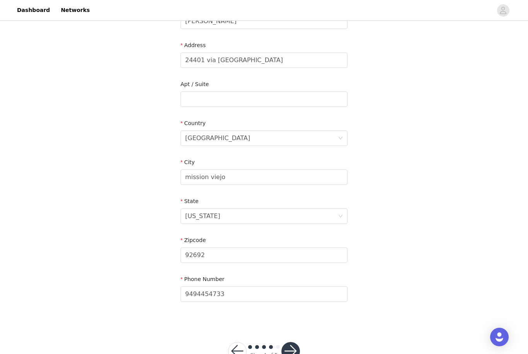
click at [287, 350] on button "button" at bounding box center [290, 351] width 19 height 19
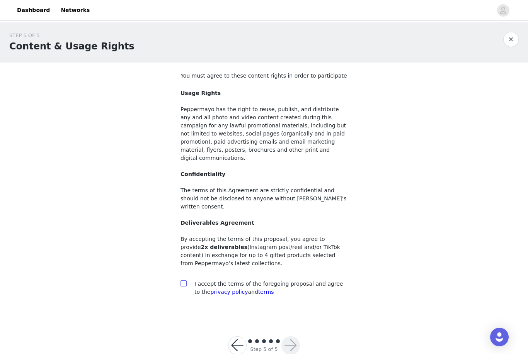
click at [184, 280] on input "checkbox" at bounding box center [182, 282] width 5 height 5
checkbox input "true"
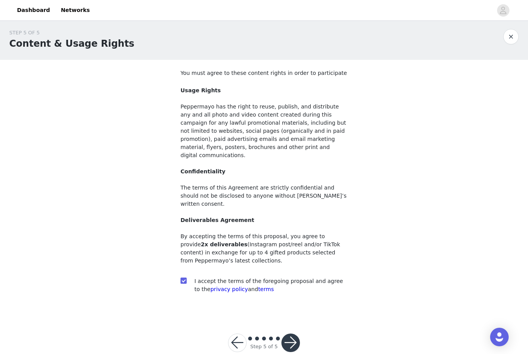
click at [294, 334] on button "button" at bounding box center [290, 343] width 19 height 19
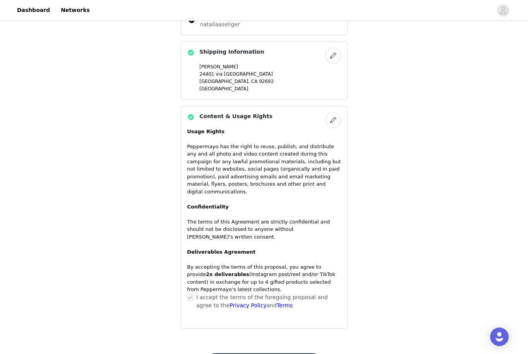
scroll to position [637, 0]
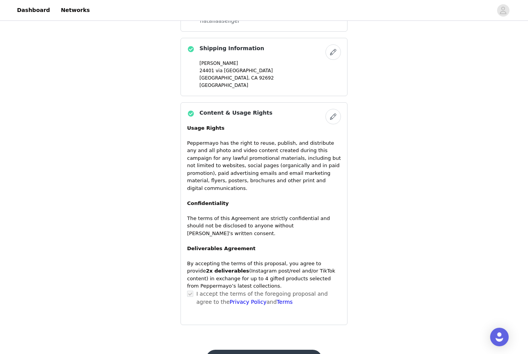
click at [258, 350] on button "Submit Proposal" at bounding box center [263, 359] width 115 height 19
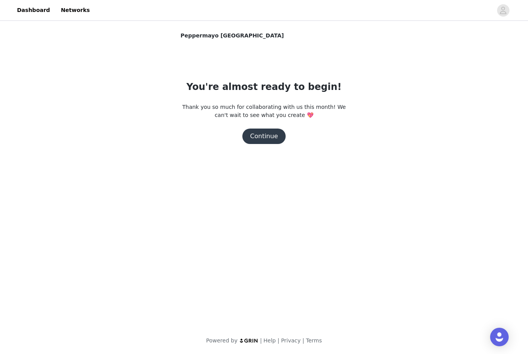
scroll to position [0, 0]
click at [267, 138] on button "Continue" at bounding box center [263, 136] width 43 height 15
